Goal: Task Accomplishment & Management: Complete application form

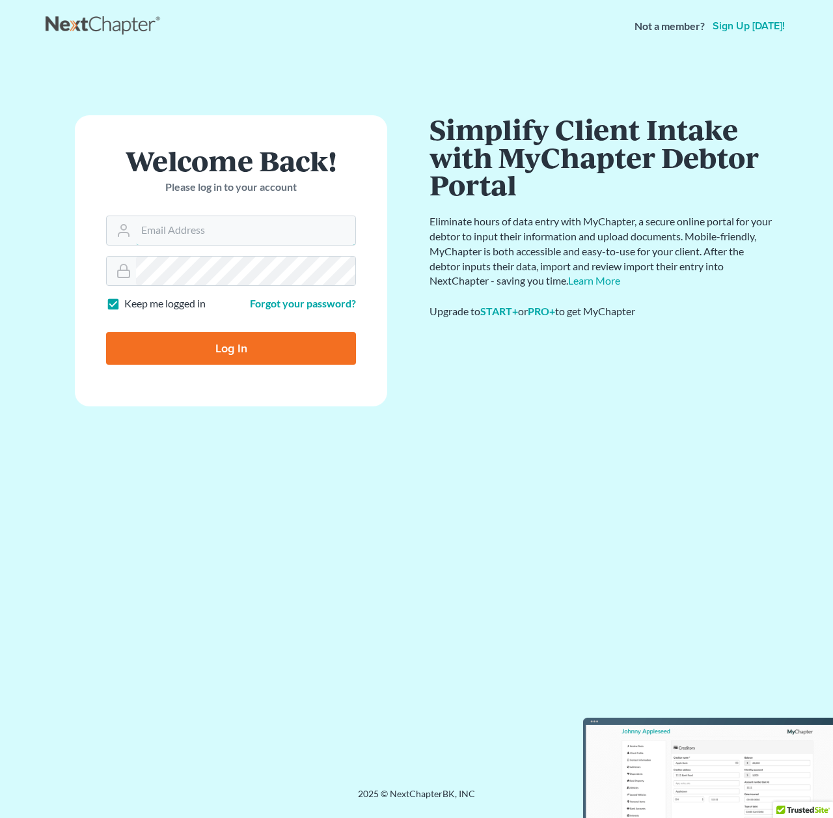
type input "[PERSON_NAME][EMAIL_ADDRESS][DOMAIN_NAME]"
click at [228, 339] on input "Log In" at bounding box center [231, 348] width 250 height 33
type input "Thinking..."
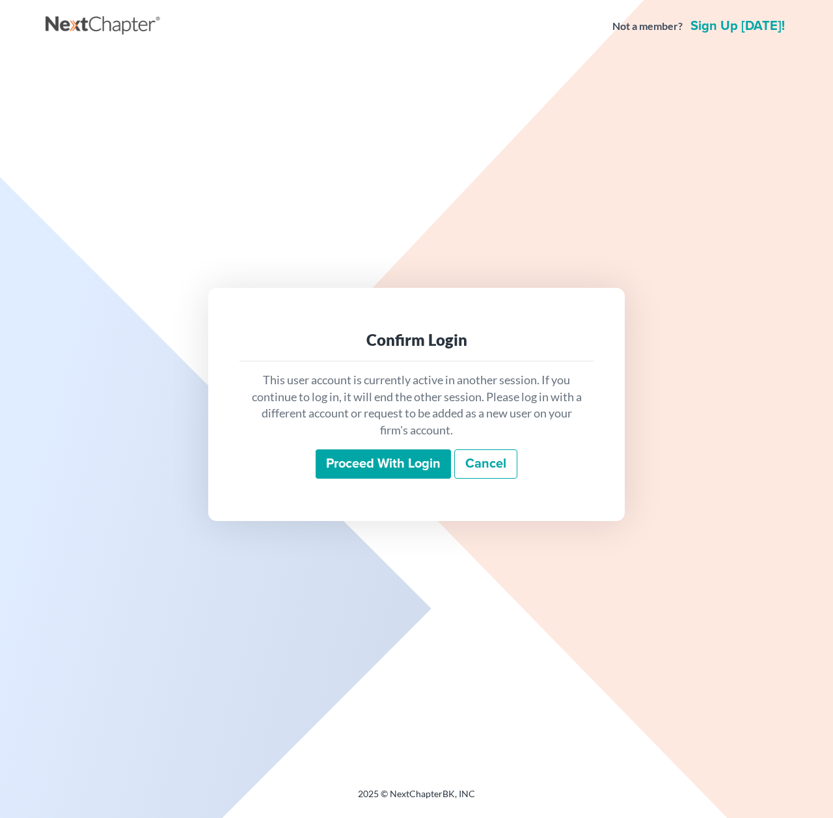
click at [366, 458] on input "Proceed with login" at bounding box center [383, 464] width 135 height 30
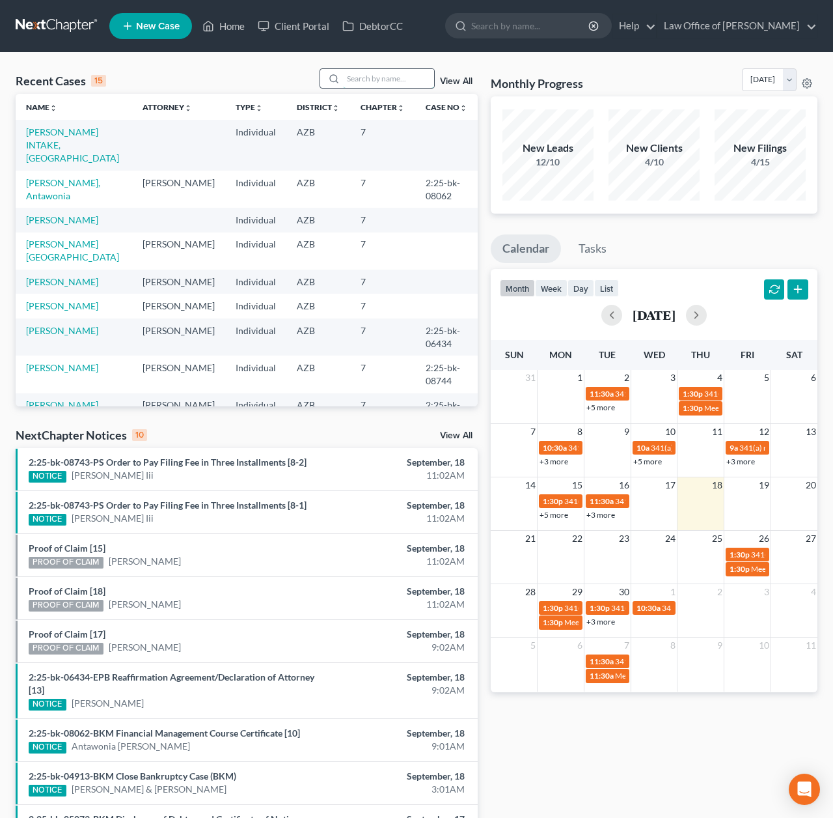
click at [365, 77] on input "search" at bounding box center [388, 78] width 91 height 19
type input "rascon"
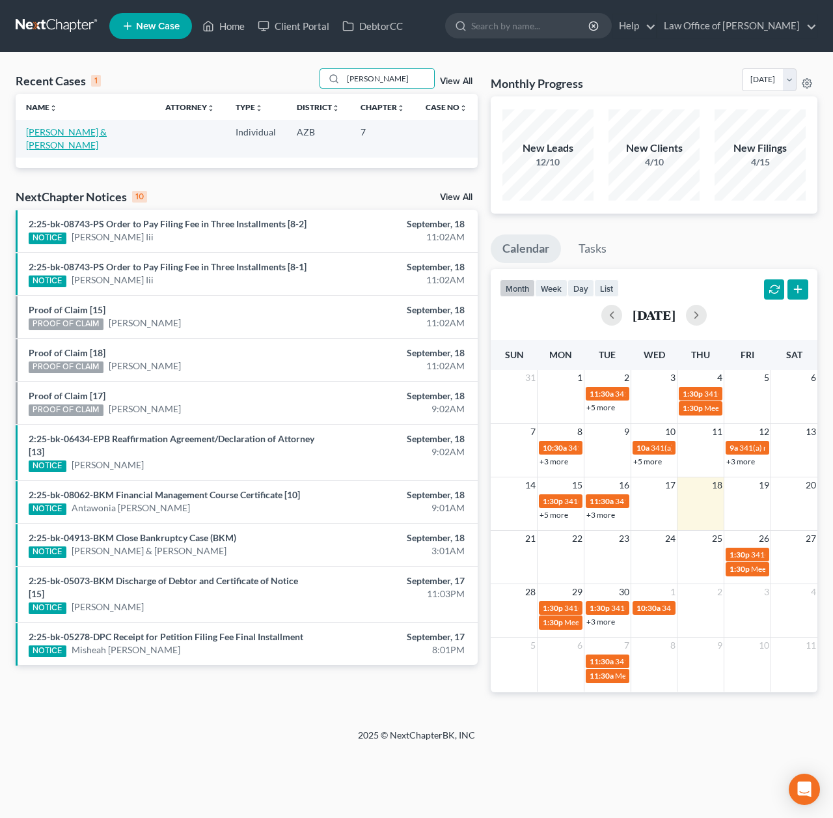
click at [92, 132] on link "Rascon, Maria & Jose" at bounding box center [66, 138] width 81 height 24
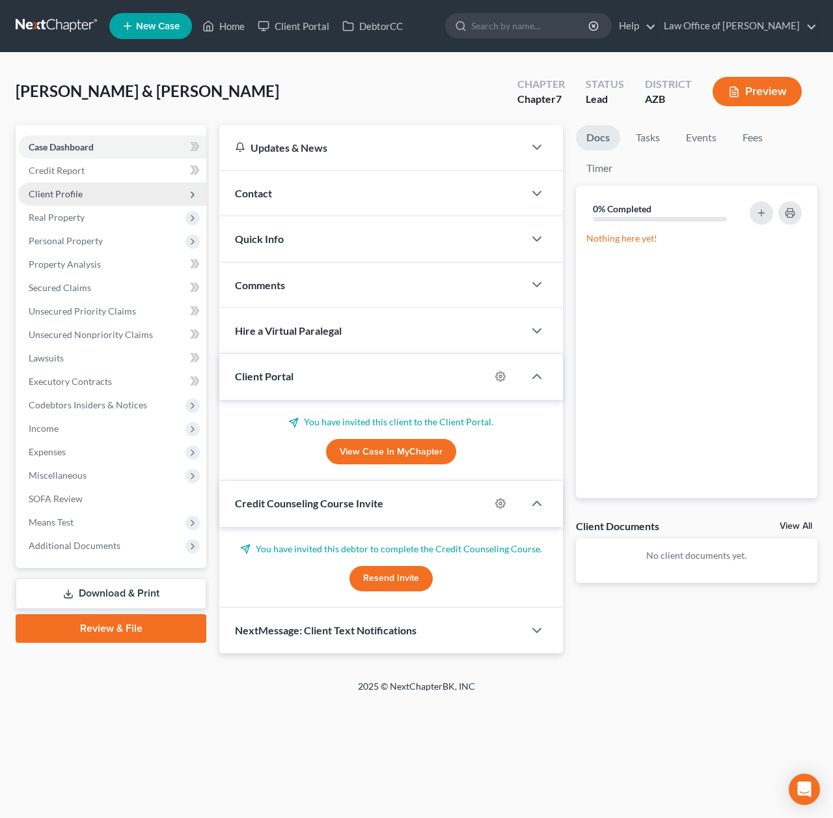
click at [77, 196] on span "Client Profile" at bounding box center [56, 193] width 54 height 11
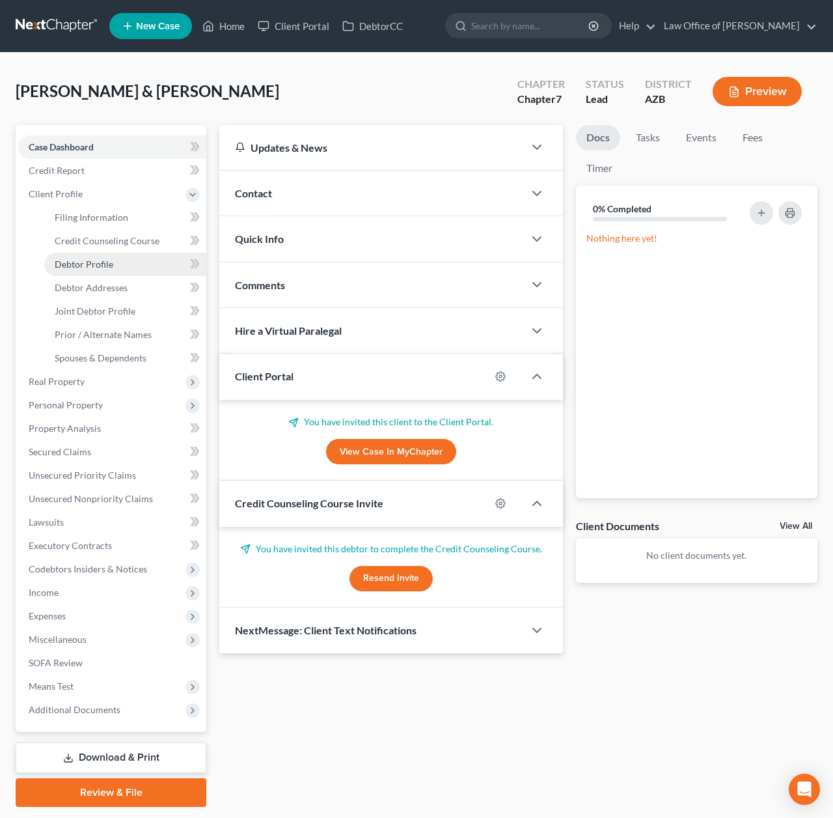
click at [95, 263] on span "Debtor Profile" at bounding box center [84, 263] width 59 height 11
select select "1"
select select "0"
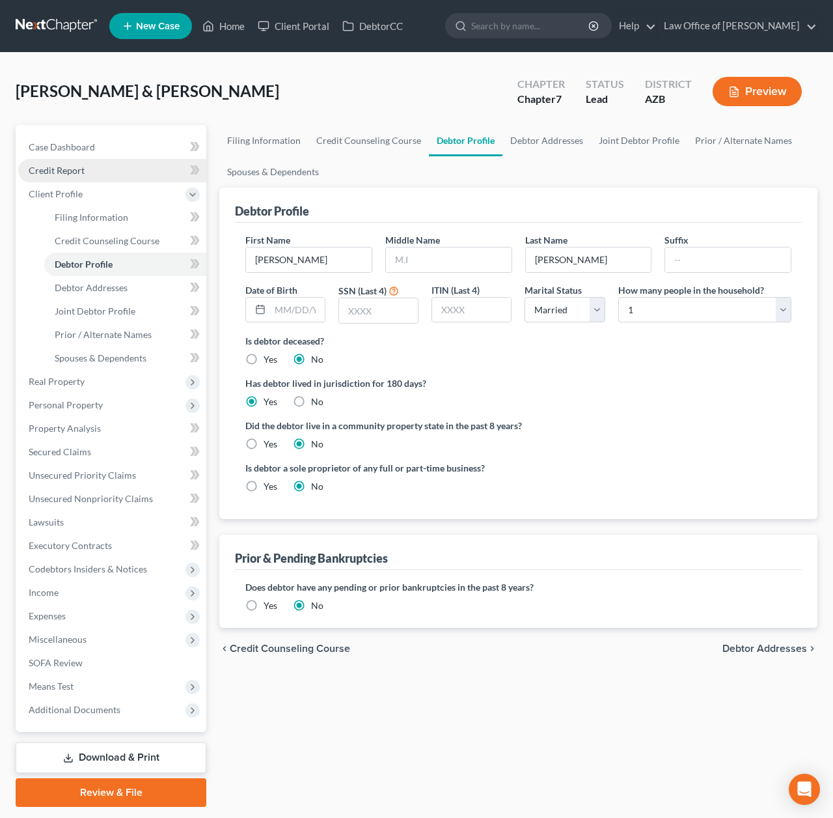
click at [62, 172] on span "Credit Report" at bounding box center [57, 170] width 56 height 11
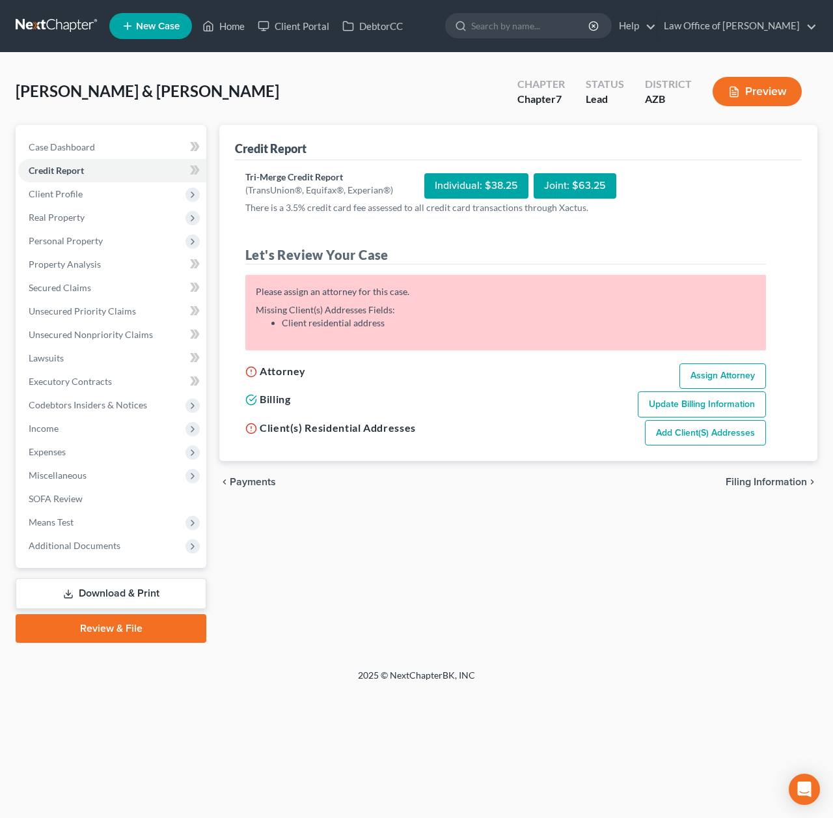
click at [706, 370] on link "Assign Attorney" at bounding box center [723, 376] width 87 height 26
select select "1"
select select "0"
select select "3"
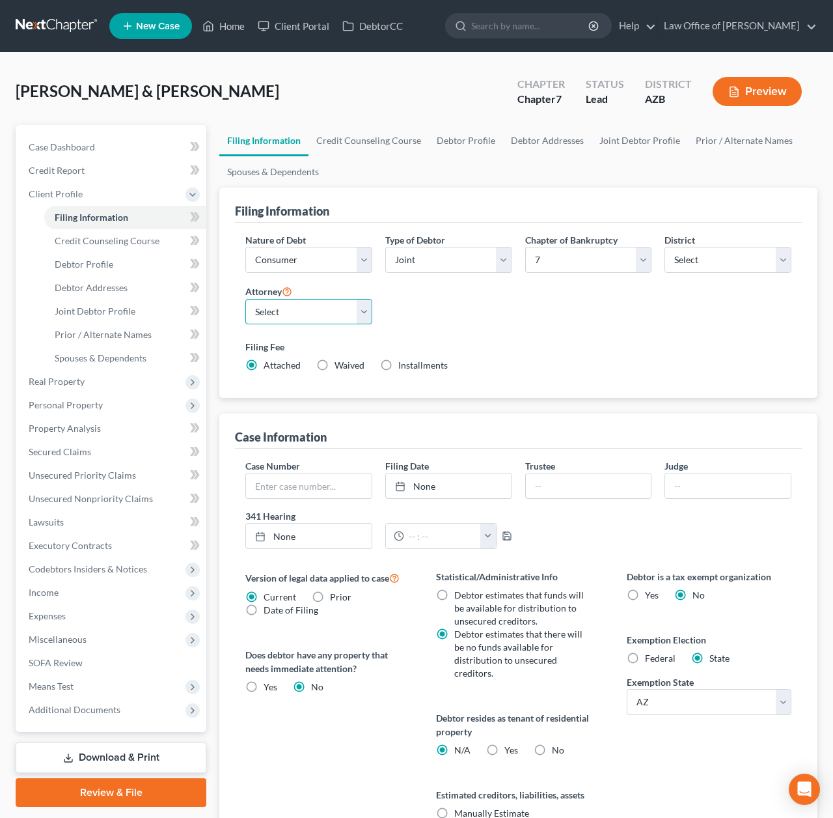
select select "0"
click at [96, 292] on span "Debtor Addresses" at bounding box center [91, 287] width 73 height 11
select select "0"
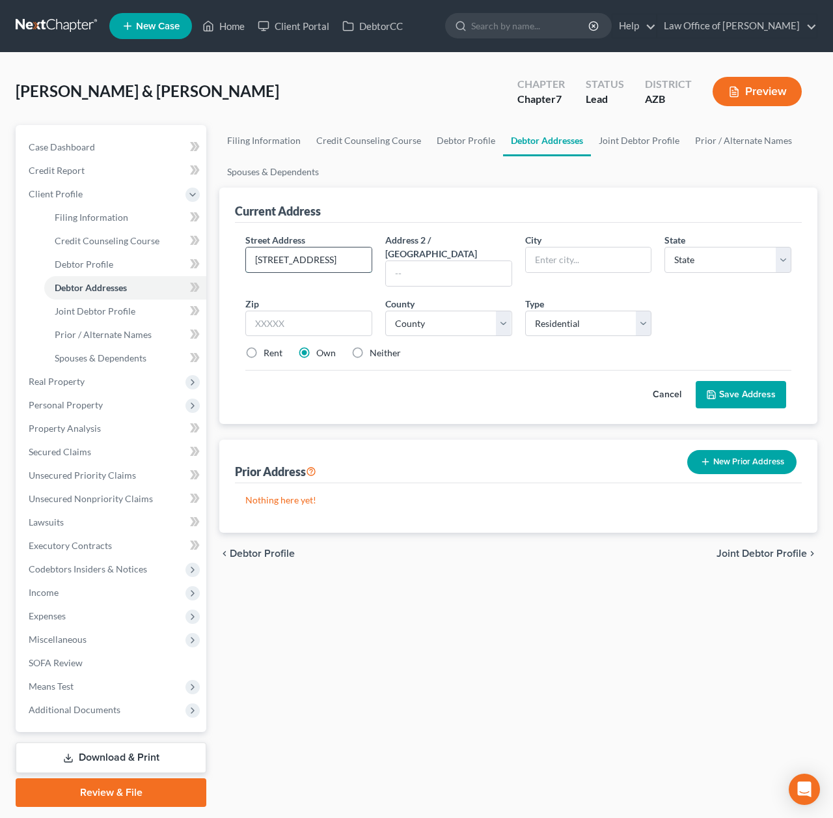
type input "3802 W Sunland Ave"
type input "Phoenix"
select select "3"
type input "85041"
click at [440, 311] on select "County Apache County Cochise County Coconino County Gila County Graham County G…" at bounding box center [448, 324] width 127 height 26
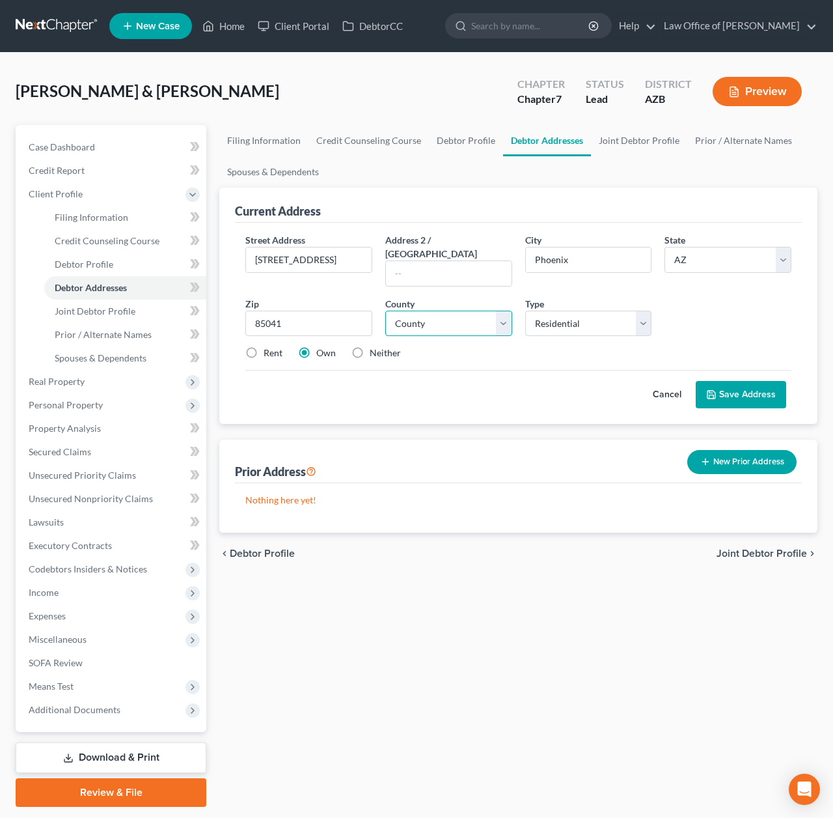
select select "7"
click at [348, 400] on div "Street Address * 3802 W Sunland Ave Address 2 / PO Box City * Phoenix State * S…" at bounding box center [518, 323] width 567 height 201
click at [732, 381] on button "Save Address" at bounding box center [741, 394] width 90 height 27
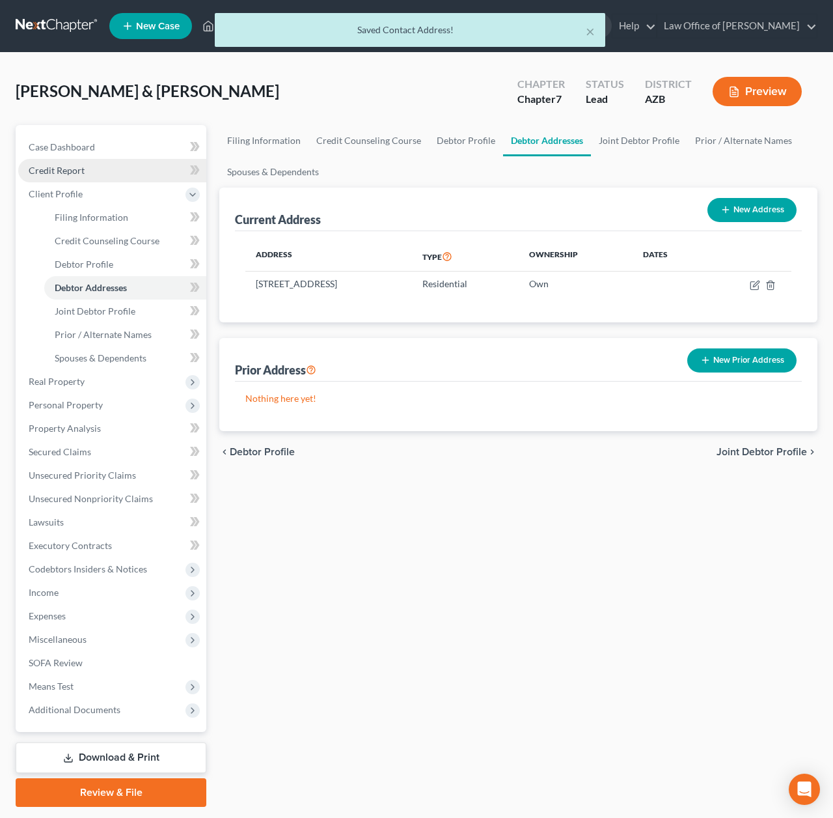
click at [81, 176] on link "Credit Report" at bounding box center [112, 170] width 188 height 23
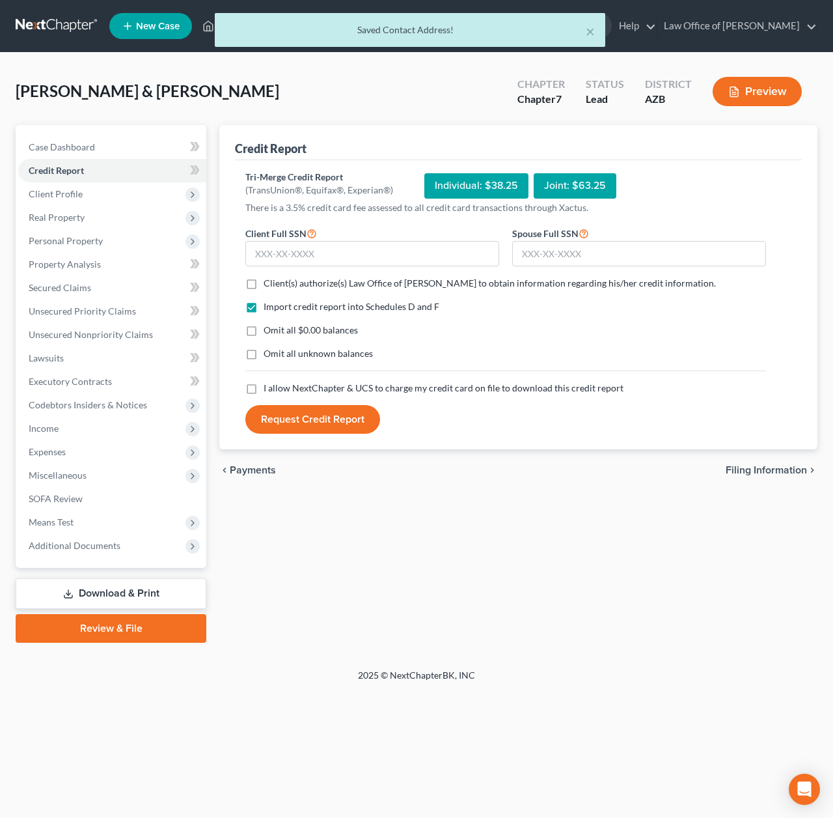
click at [264, 284] on label "Client(s) authorize(s) Law Office of Alexander D. Sanchez to obtain information…" at bounding box center [490, 283] width 452 height 13
click at [269, 284] on input "Client(s) authorize(s) Law Office of Alexander D. Sanchez to obtain information…" at bounding box center [273, 281] width 8 height 8
checkbox input "true"
click at [264, 385] on label "I allow NextChapter & UCS to charge my credit card on file to download this cre…" at bounding box center [444, 388] width 360 height 13
click at [269, 385] on input "I allow NextChapter & UCS to charge my credit card on file to download this cre…" at bounding box center [273, 386] width 8 height 8
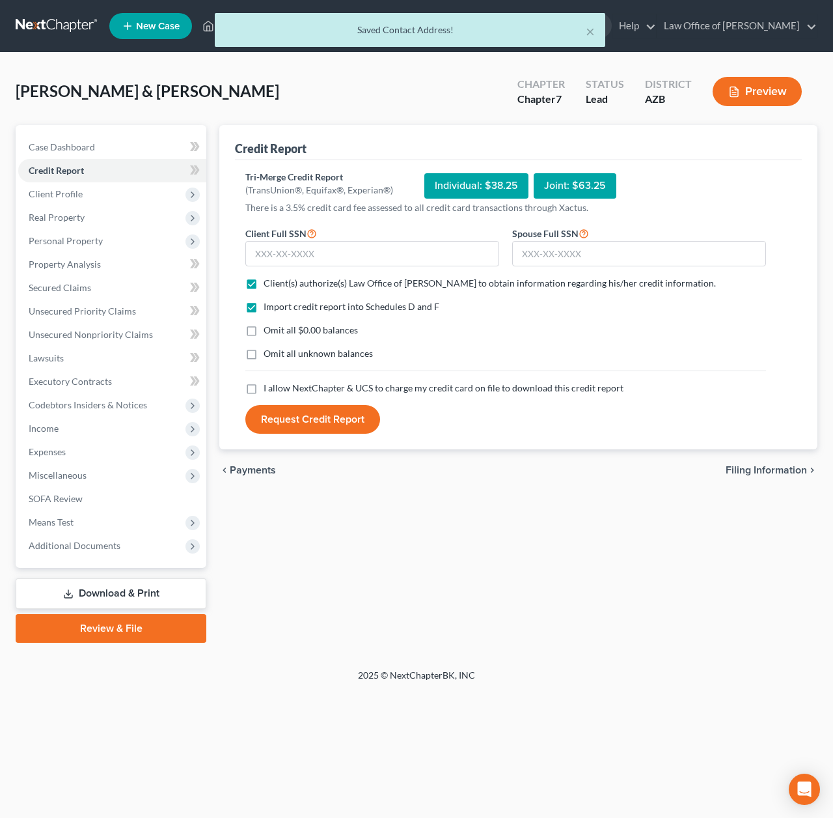
checkbox input "true"
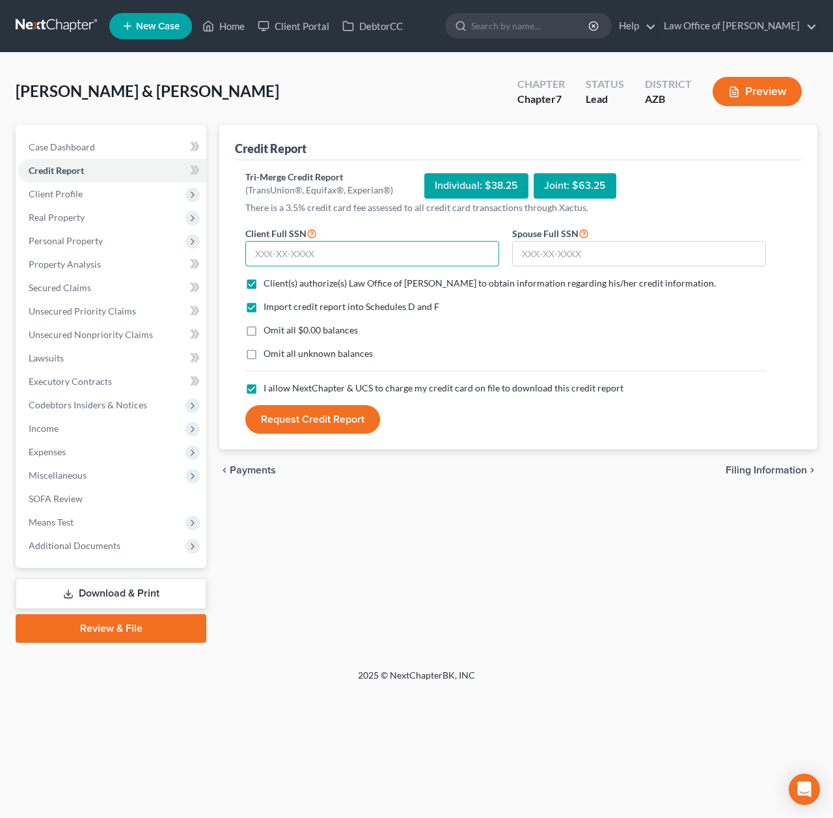
click at [278, 258] on input "text" at bounding box center [372, 254] width 254 height 26
type input "527-23-9208"
click at [522, 247] on input "text" at bounding box center [639, 254] width 254 height 26
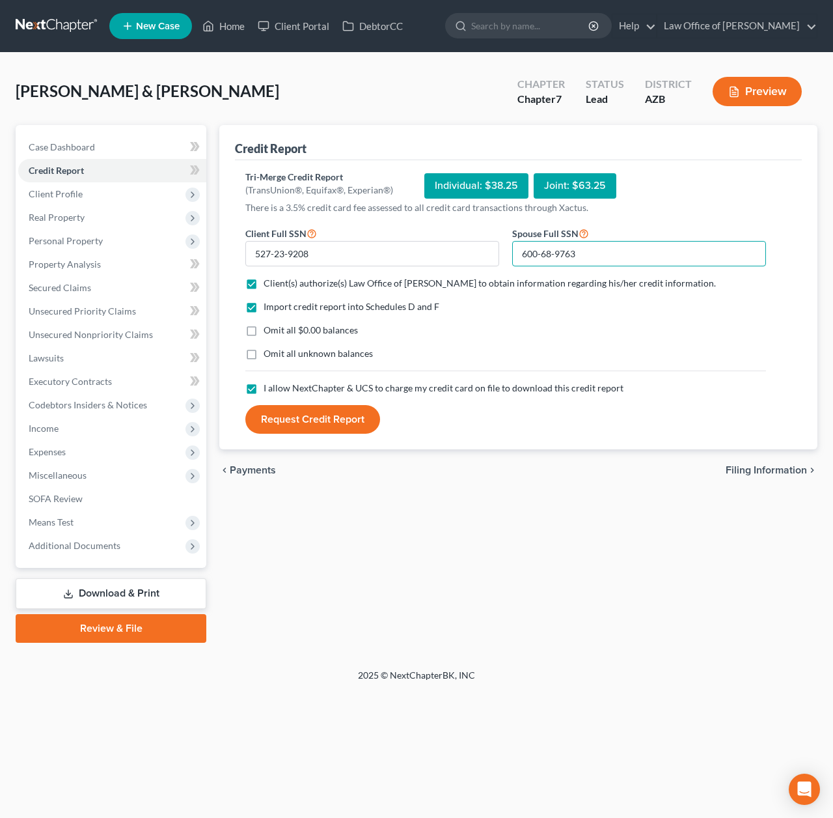
type input "600-68-9763"
click at [340, 424] on button "Request Credit Report" at bounding box center [312, 419] width 135 height 29
